Goal: Navigation & Orientation: Find specific page/section

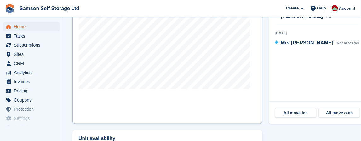
scroll to position [220, 0]
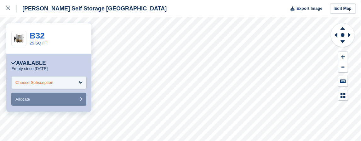
click at [75, 79] on div "Choose Subscription" at bounding box center [48, 82] width 75 height 13
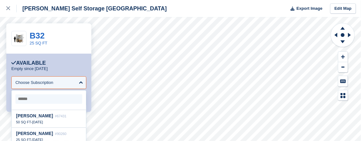
scroll to position [31, 0]
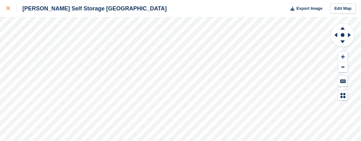
click at [11, 7] on div at bounding box center [11, 9] width 10 height 8
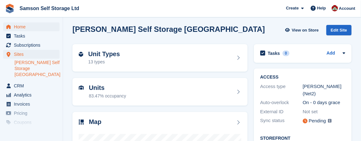
scroll to position [2, 0]
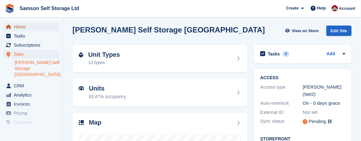
click at [26, 27] on span "Home" at bounding box center [33, 26] width 38 height 9
